Goal: Use online tool/utility: Utilize a website feature to perform a specific function

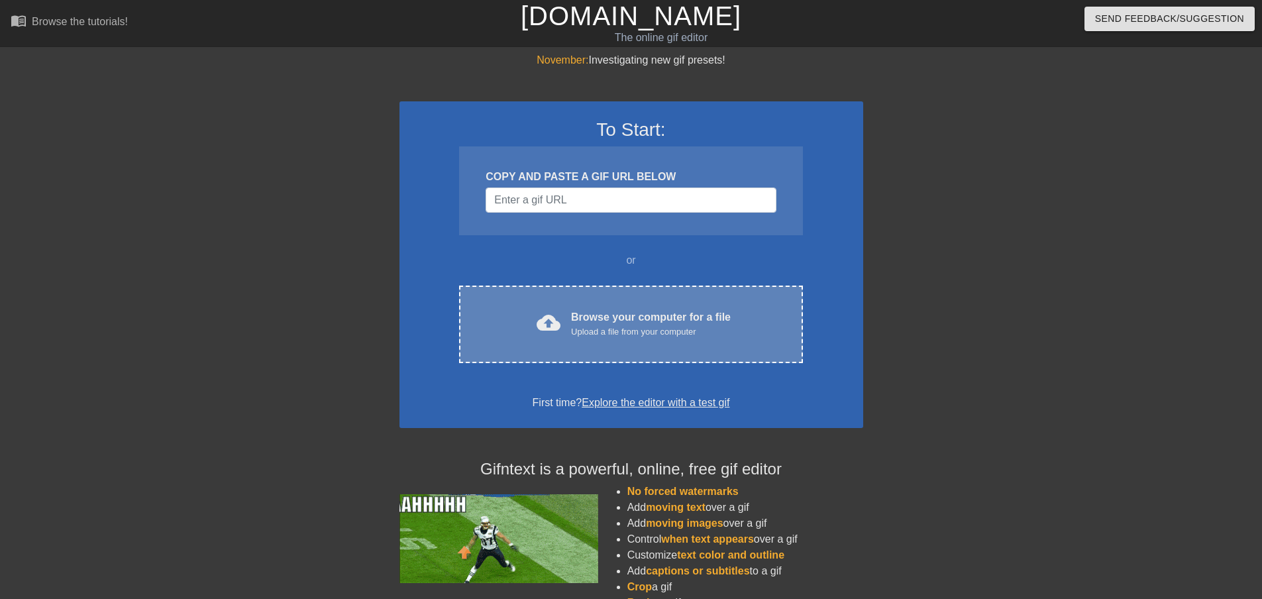
click at [620, 335] on div "Upload a file from your computer" at bounding box center [651, 331] width 160 height 13
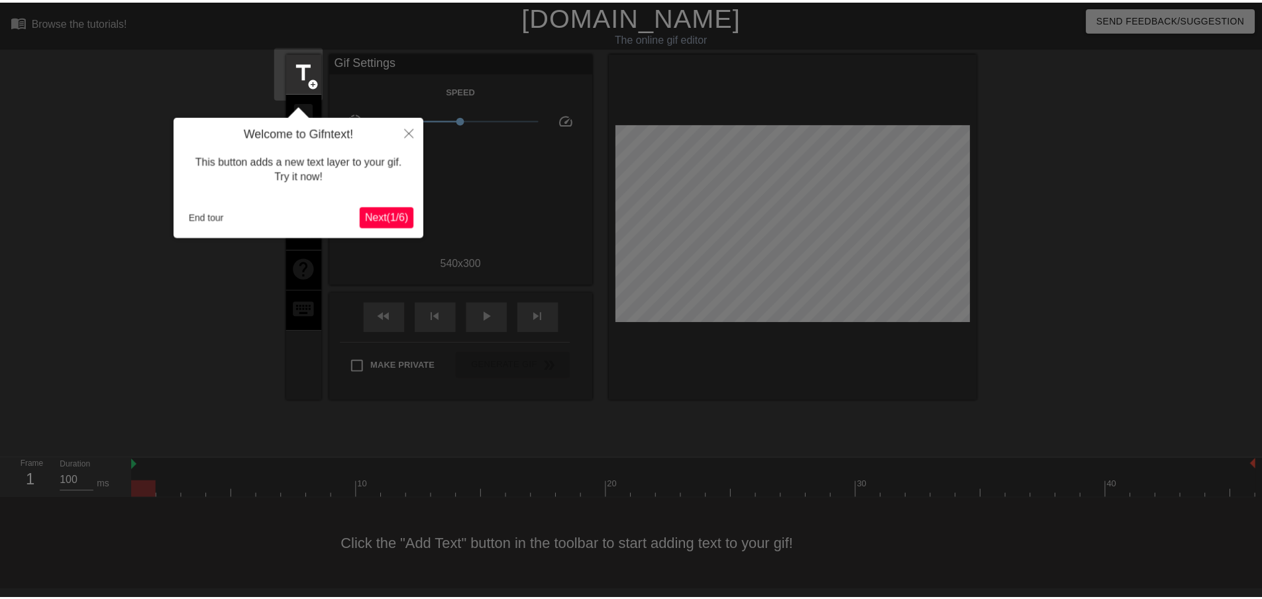
scroll to position [1, 0]
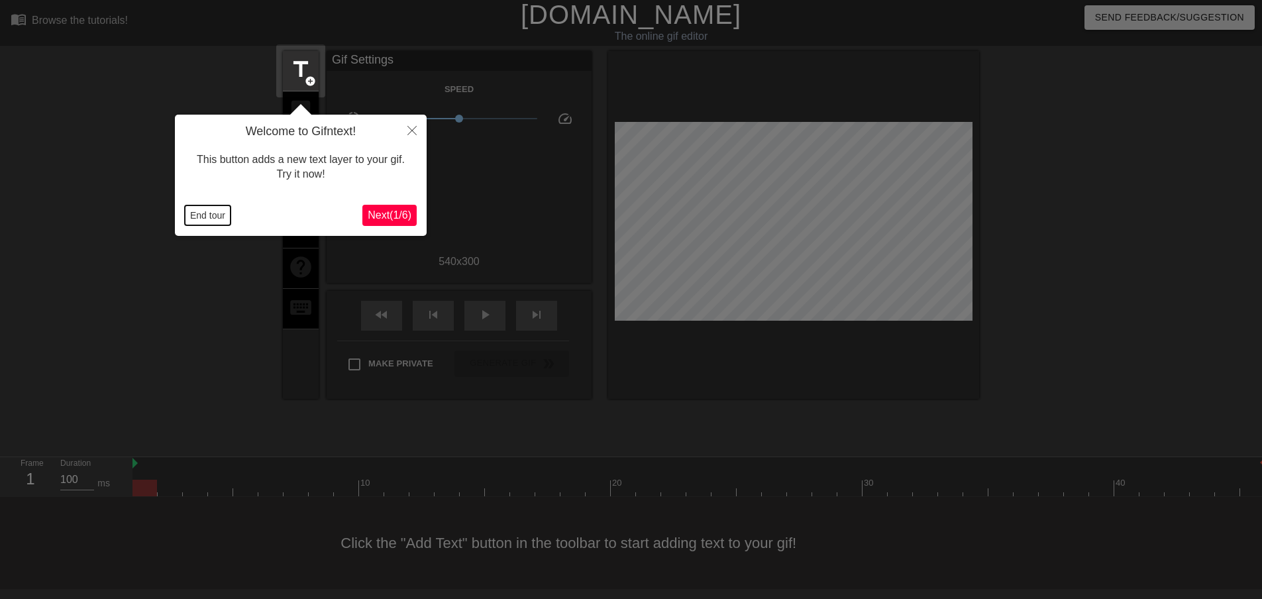
click at [225, 213] on button "End tour" at bounding box center [208, 215] width 46 height 20
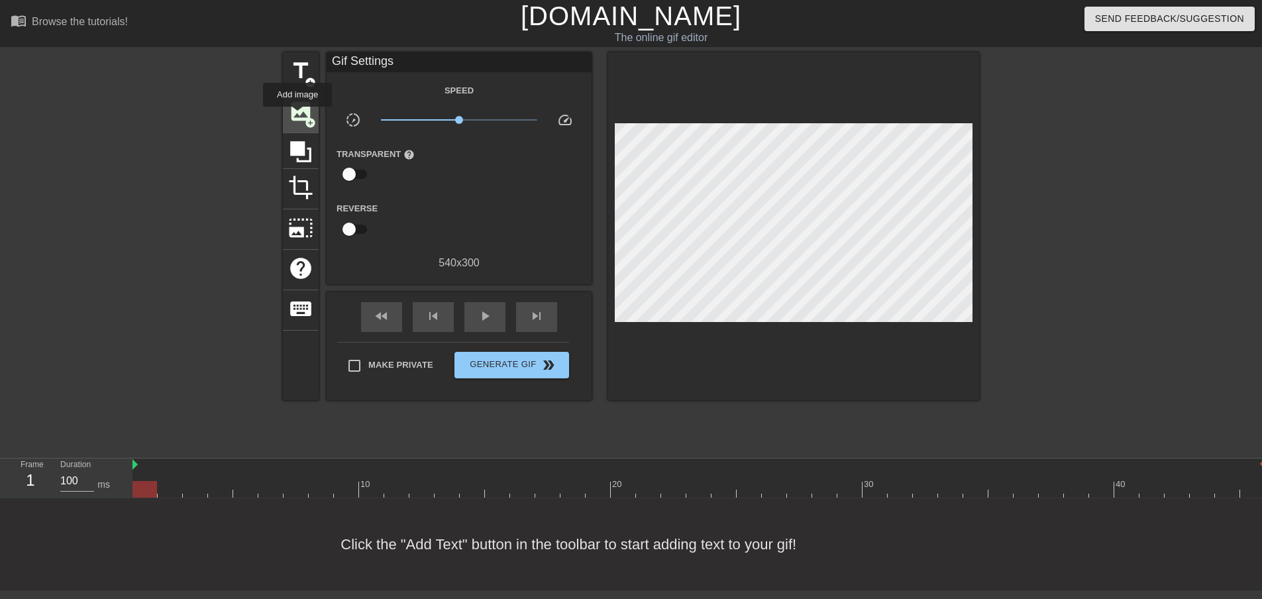
click at [297, 116] on span "image" at bounding box center [300, 111] width 25 height 25
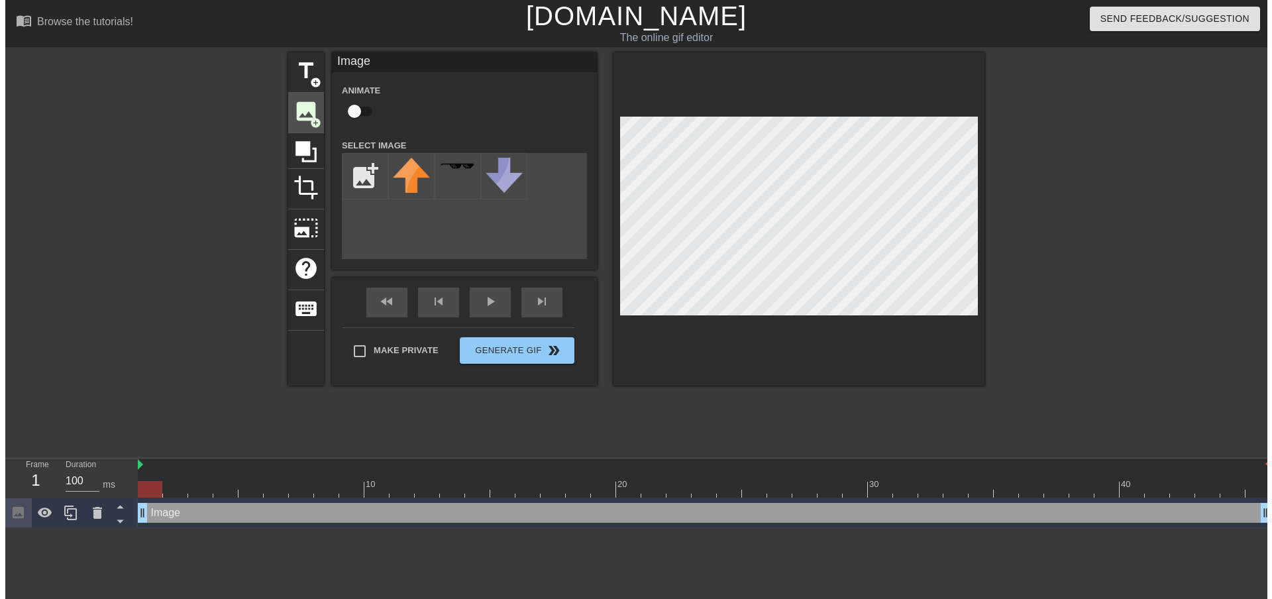
scroll to position [0, 0]
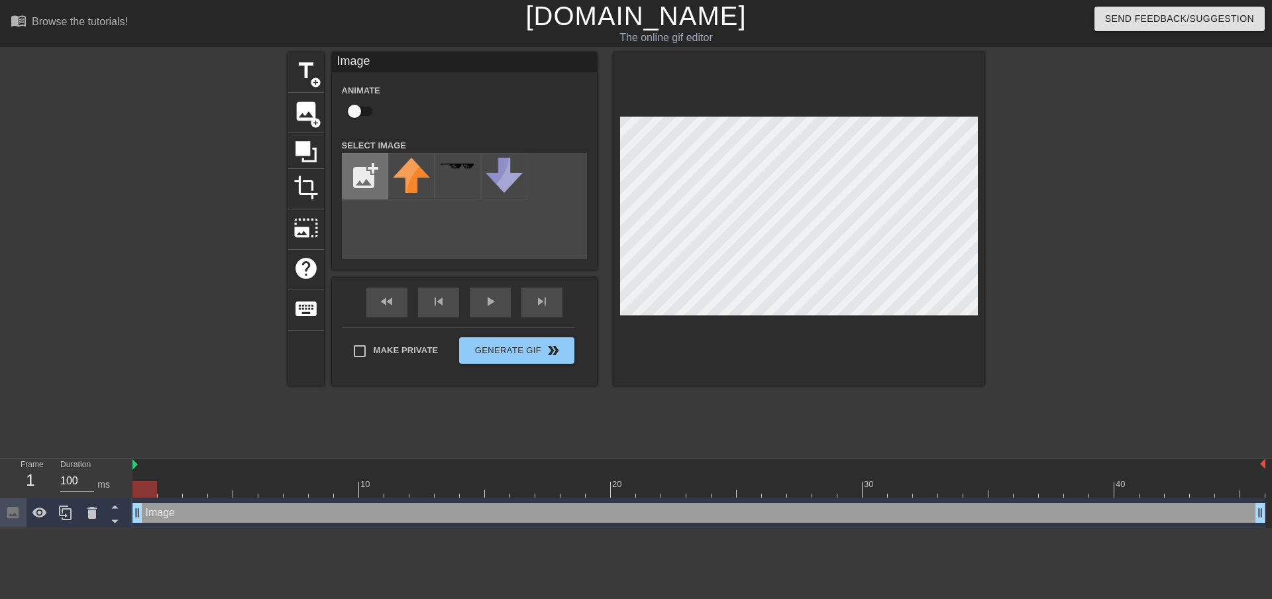
click at [362, 177] on input "file" at bounding box center [365, 176] width 45 height 45
type input "C:\fakepath\tptoday1.png"
click at [405, 164] on div at bounding box center [411, 176] width 46 height 46
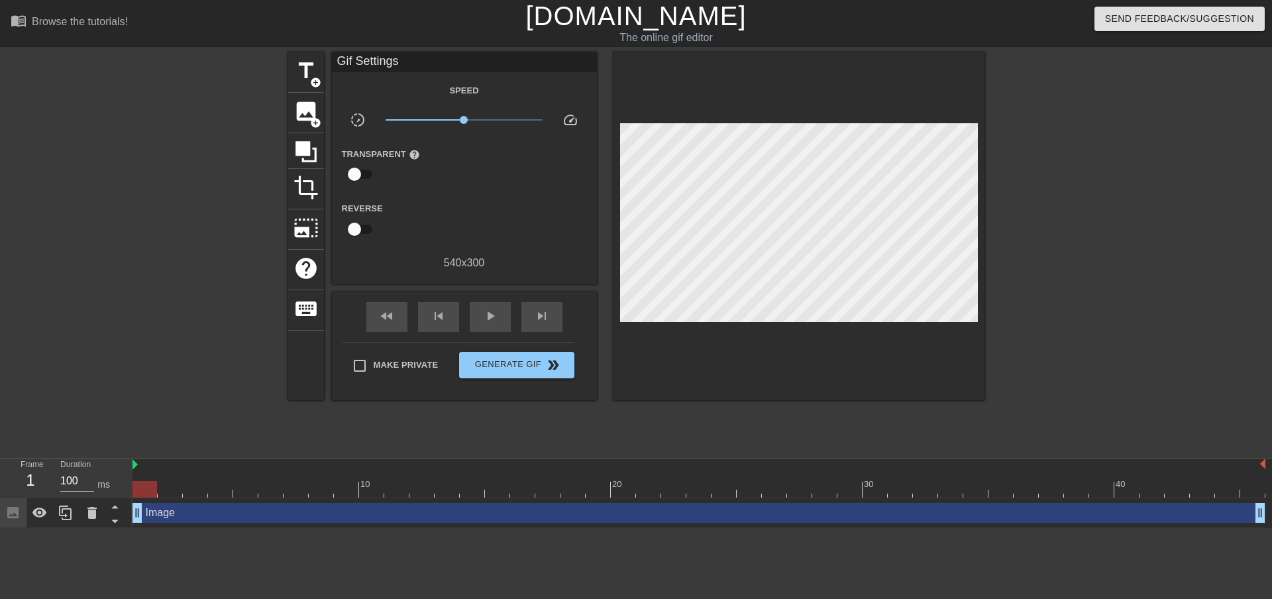
click at [851, 356] on div at bounding box center [798, 226] width 371 height 348
drag, startPoint x: 144, startPoint y: 485, endPoint x: 501, endPoint y: 497, distance: 357.3
click at [501, 497] on div at bounding box center [497, 489] width 25 height 17
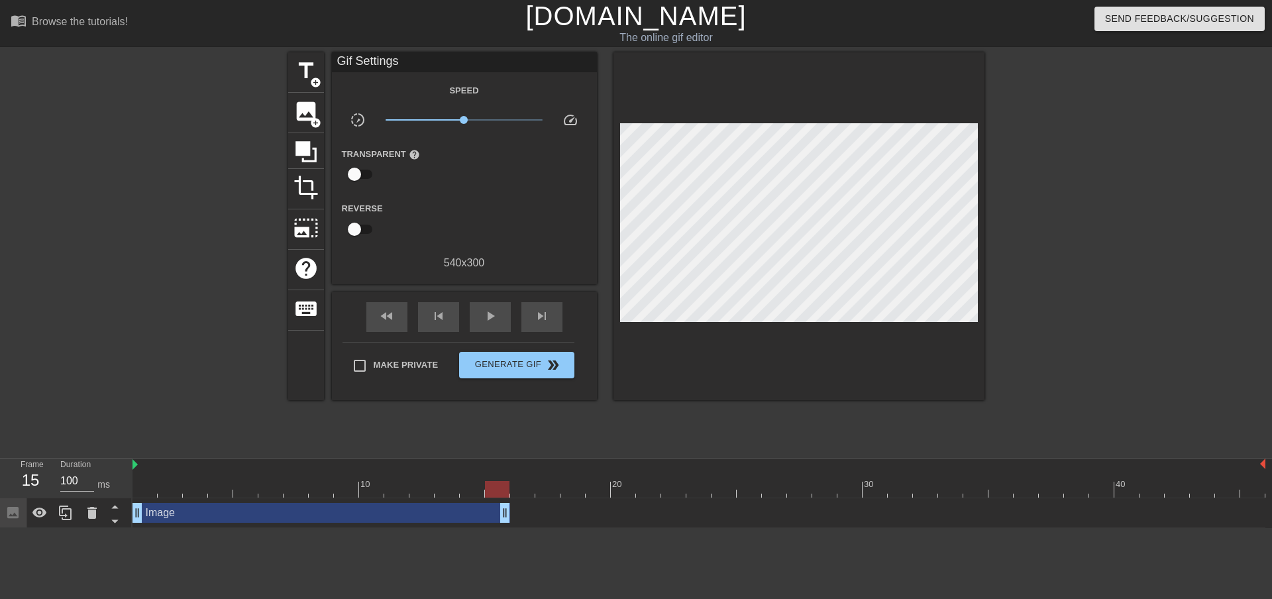
drag, startPoint x: 1258, startPoint y: 513, endPoint x: 513, endPoint y: 500, distance: 745.5
click at [513, 500] on div "Image drag_handle drag_handle" at bounding box center [699, 513] width 1133 height 30
click at [521, 482] on div at bounding box center [699, 489] width 1133 height 17
click at [300, 106] on span "image" at bounding box center [305, 111] width 25 height 25
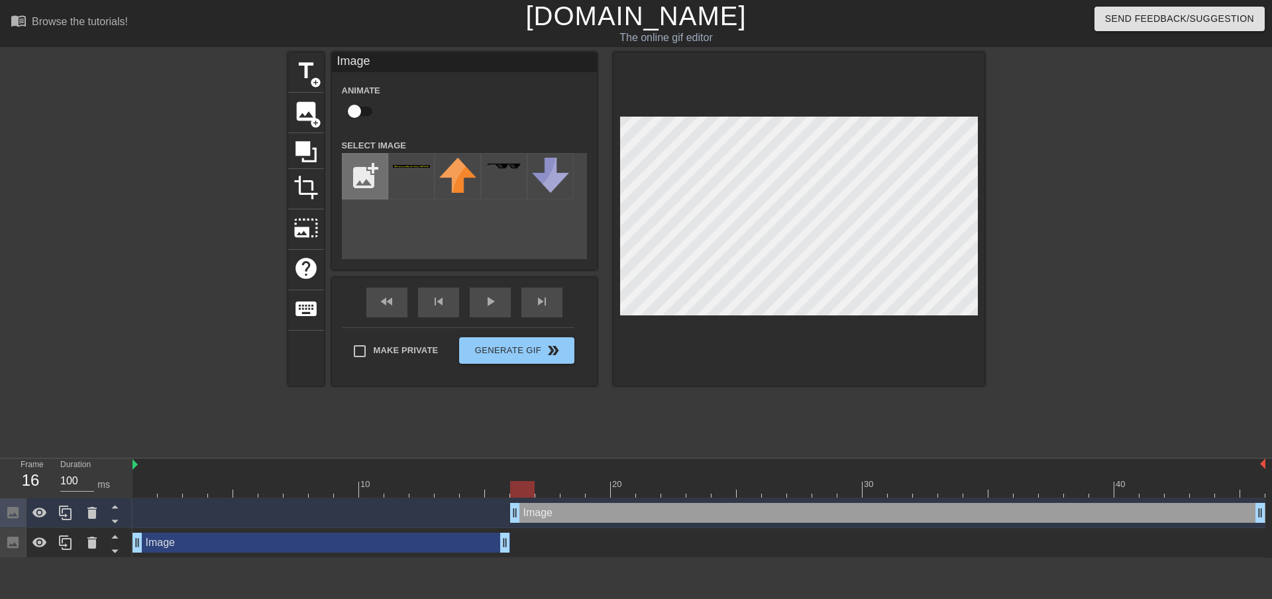
click at [357, 166] on input "file" at bounding box center [365, 176] width 45 height 45
type input "C:\fakepath\tptoday2.png"
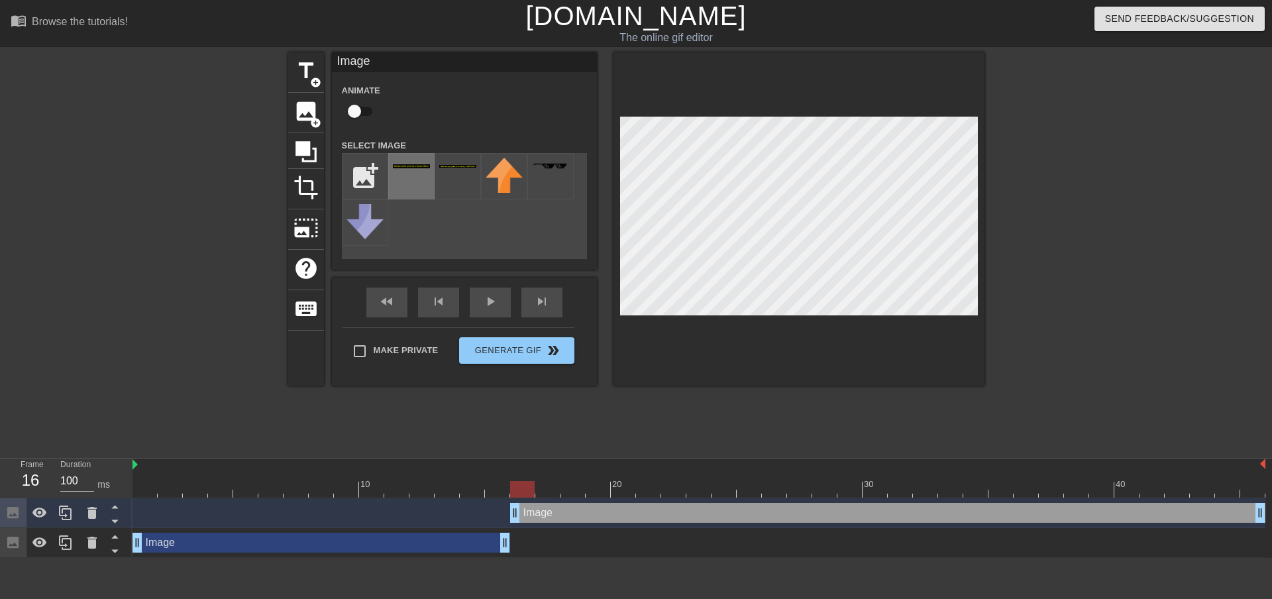
click at [405, 165] on img at bounding box center [411, 166] width 37 height 4
click at [927, 343] on div at bounding box center [798, 218] width 371 height 333
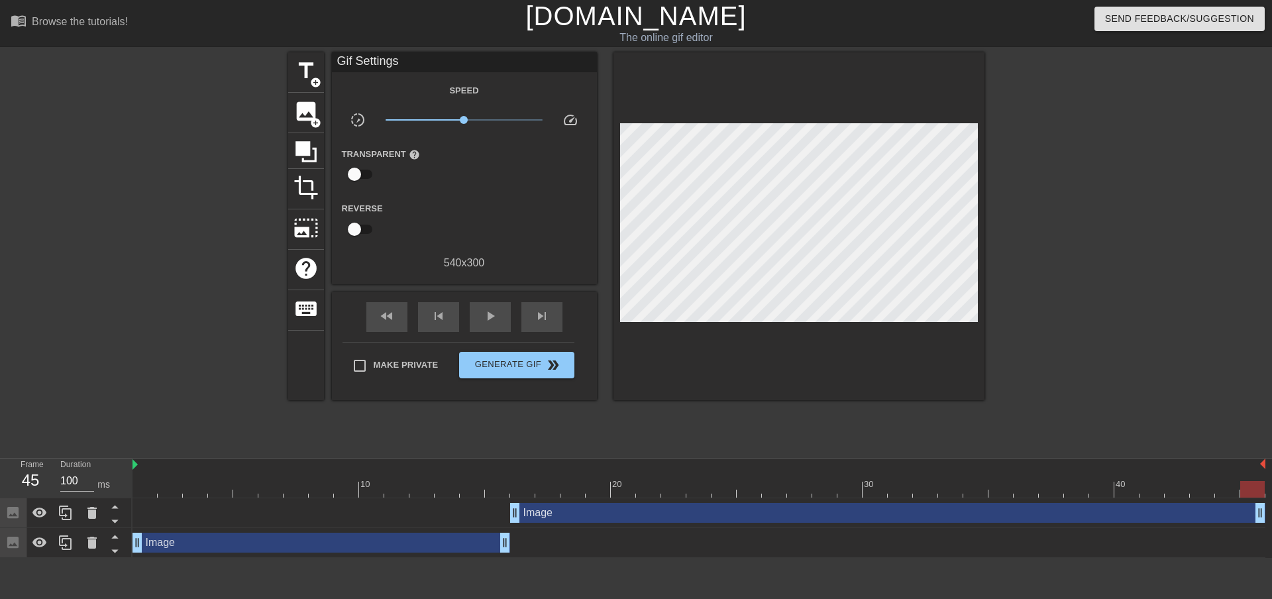
drag, startPoint x: 628, startPoint y: 509, endPoint x: 1248, endPoint y: 494, distance: 620.3
click at [1248, 494] on div at bounding box center [699, 489] width 1133 height 17
drag, startPoint x: 1257, startPoint y: 515, endPoint x: 1237, endPoint y: 513, distance: 20.1
click at [1245, 490] on div at bounding box center [699, 489] width 1133 height 17
drag, startPoint x: 1240, startPoint y: 511, endPoint x: 1263, endPoint y: 511, distance: 23.9
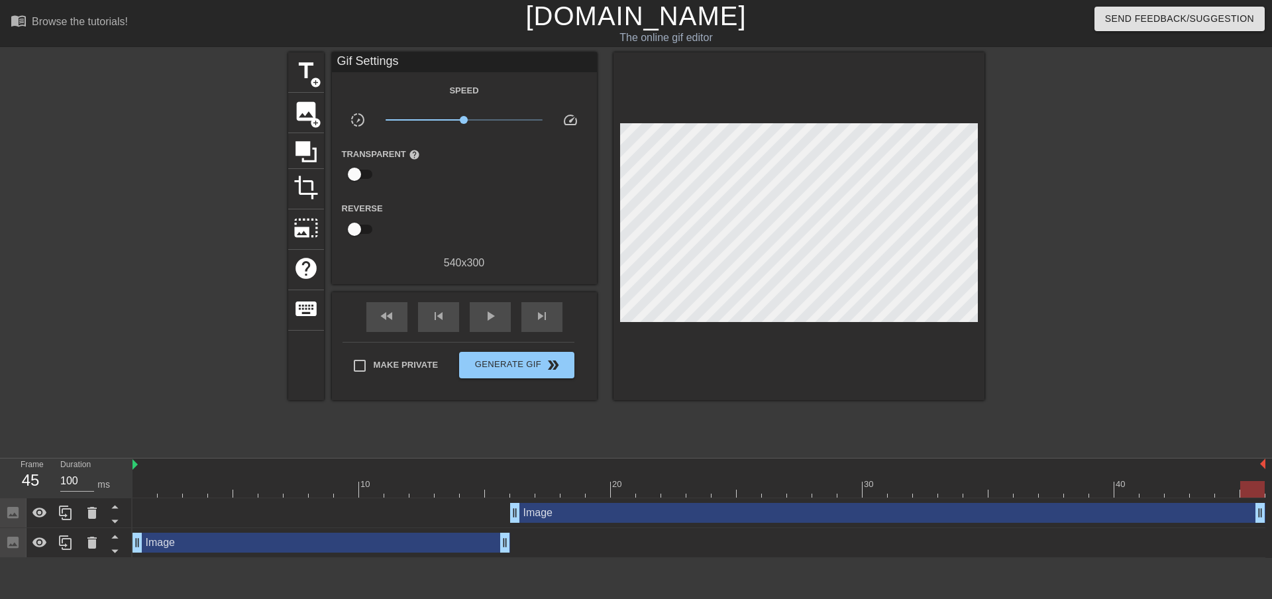
click at [935, 366] on div at bounding box center [798, 226] width 371 height 348
click at [1055, 378] on div at bounding box center [1099, 251] width 199 height 398
click at [481, 315] on div "play_arrow" at bounding box center [490, 317] width 41 height 30
click at [515, 362] on span "Generate Gif double_arrow" at bounding box center [516, 365] width 104 height 16
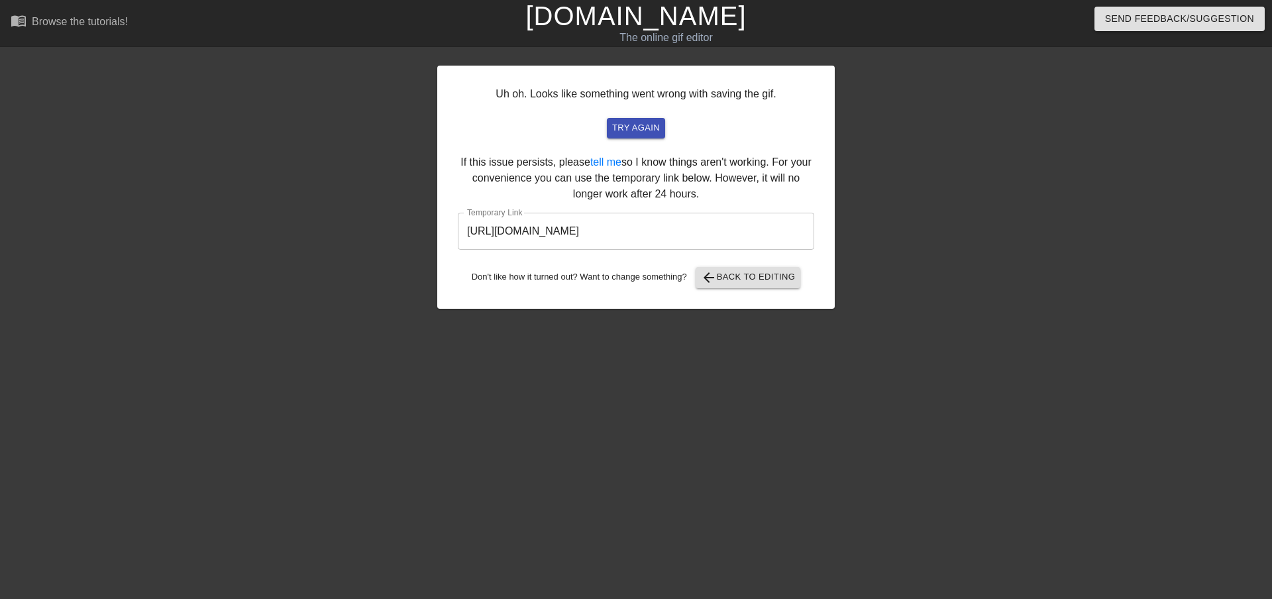
click at [741, 231] on input "[URL][DOMAIN_NAME]" at bounding box center [636, 231] width 356 height 37
